Goal: Task Accomplishment & Management: Manage account settings

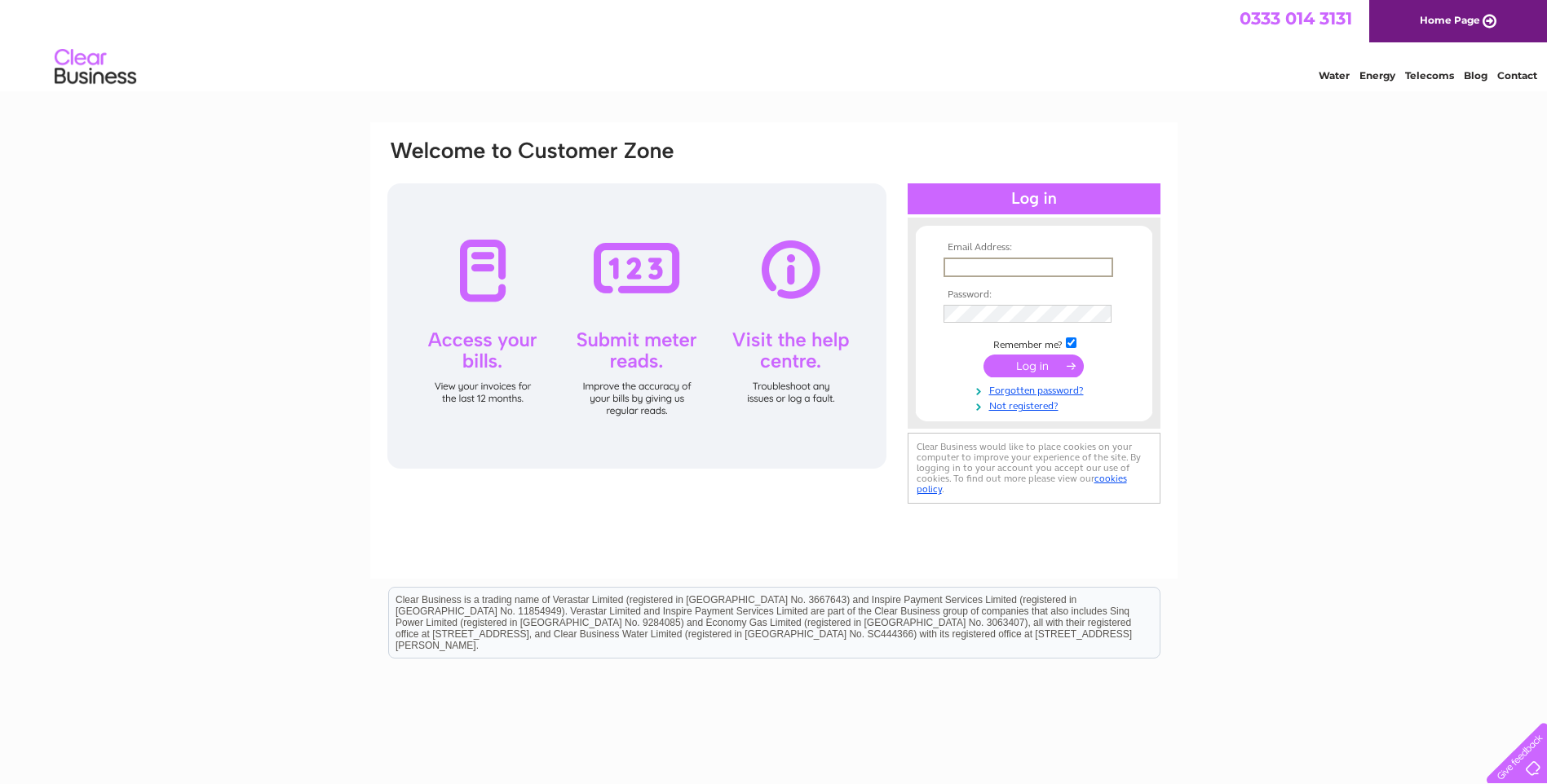
click at [992, 266] on input "text" at bounding box center [1028, 268] width 170 height 20
click at [1022, 261] on input "text" at bounding box center [1027, 267] width 168 height 18
paste input "[EMAIL_ADDRESS][DOMAIN_NAME]"
type input "[EMAIL_ADDRESS][DOMAIN_NAME]"
click at [1041, 362] on input "submit" at bounding box center [1033, 364] width 100 height 23
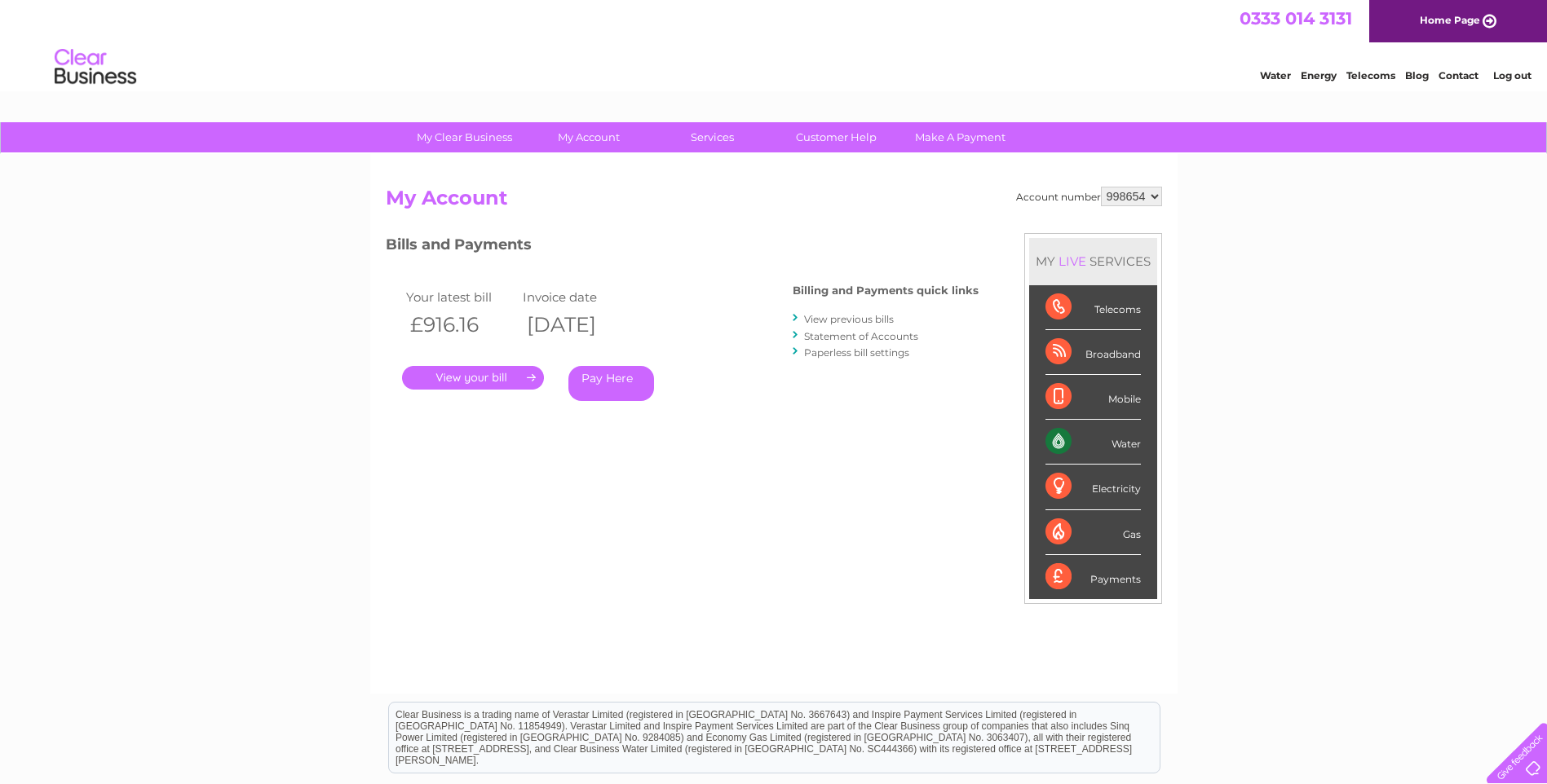
click at [475, 376] on link "." at bounding box center [473, 378] width 142 height 24
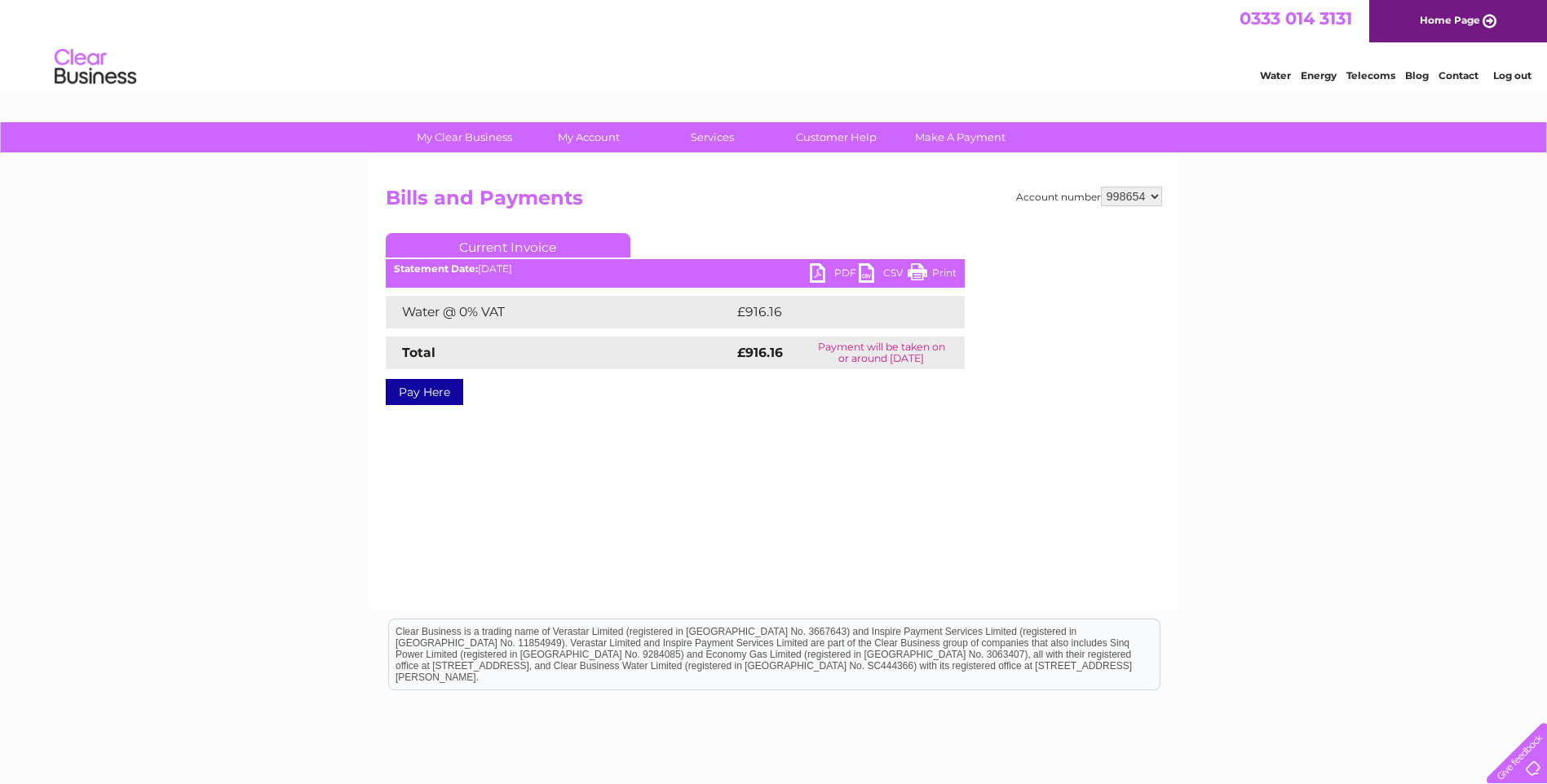
click at [830, 269] on link "PDF" at bounding box center [833, 275] width 49 height 24
